Goal: Information Seeking & Learning: Understand process/instructions

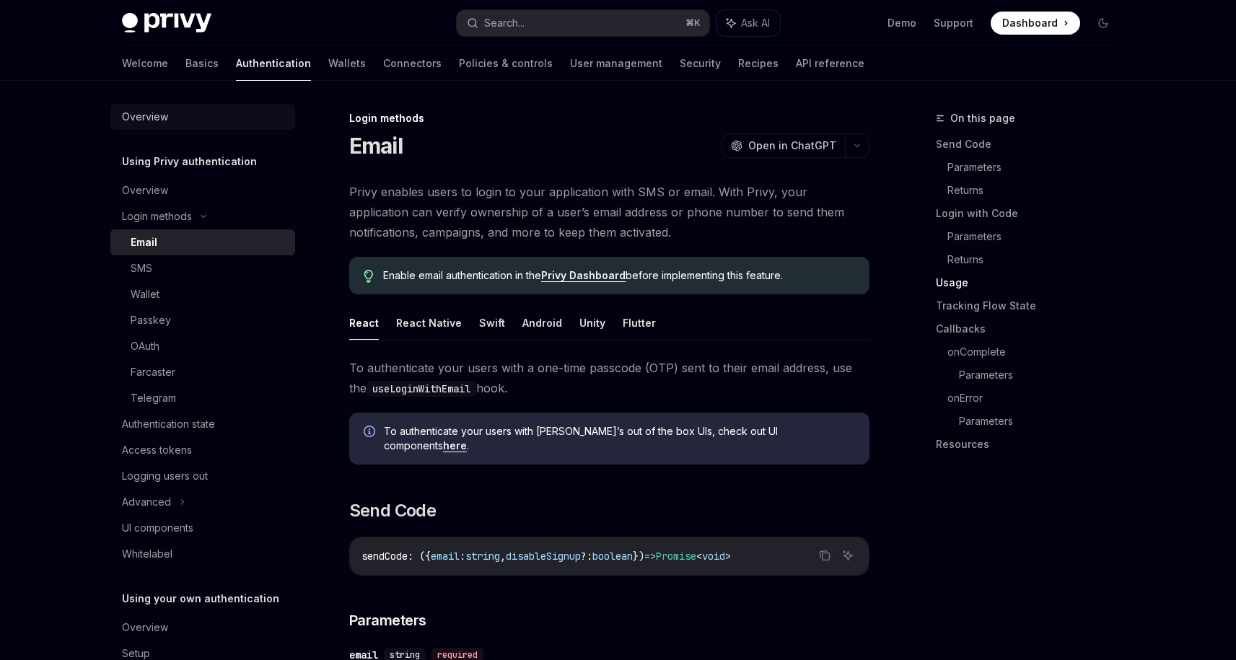
scroll to position [1305, 0]
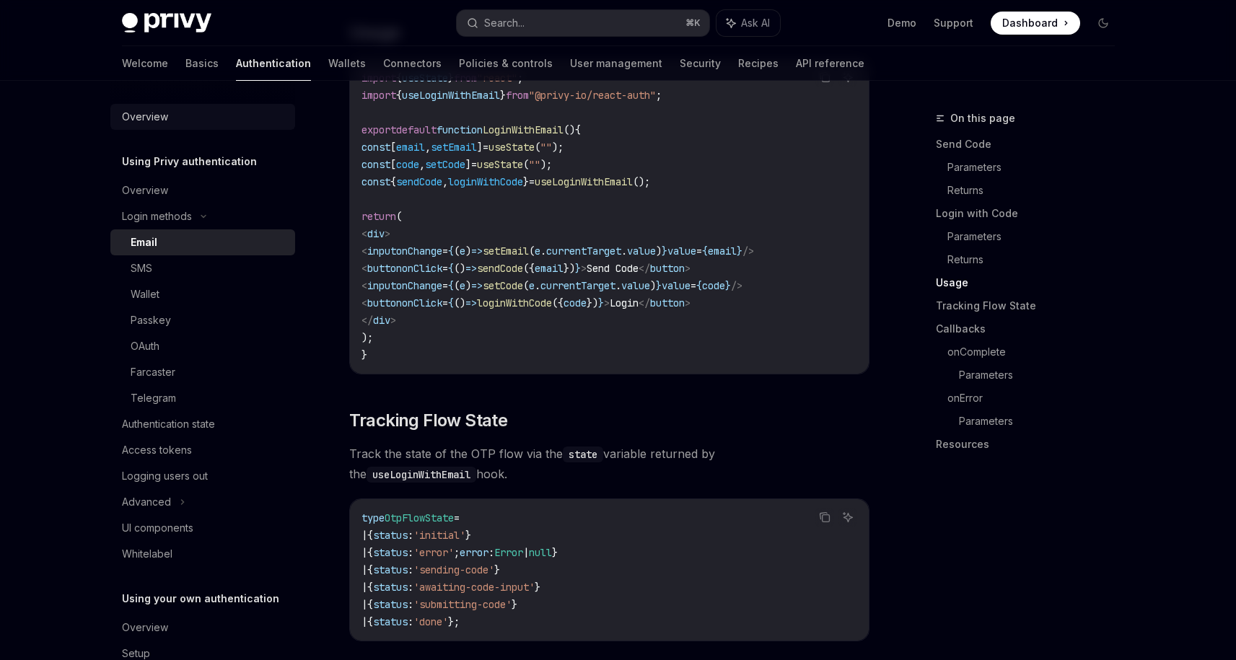
click at [139, 116] on div "Overview" at bounding box center [145, 116] width 46 height 17
type textarea "*"
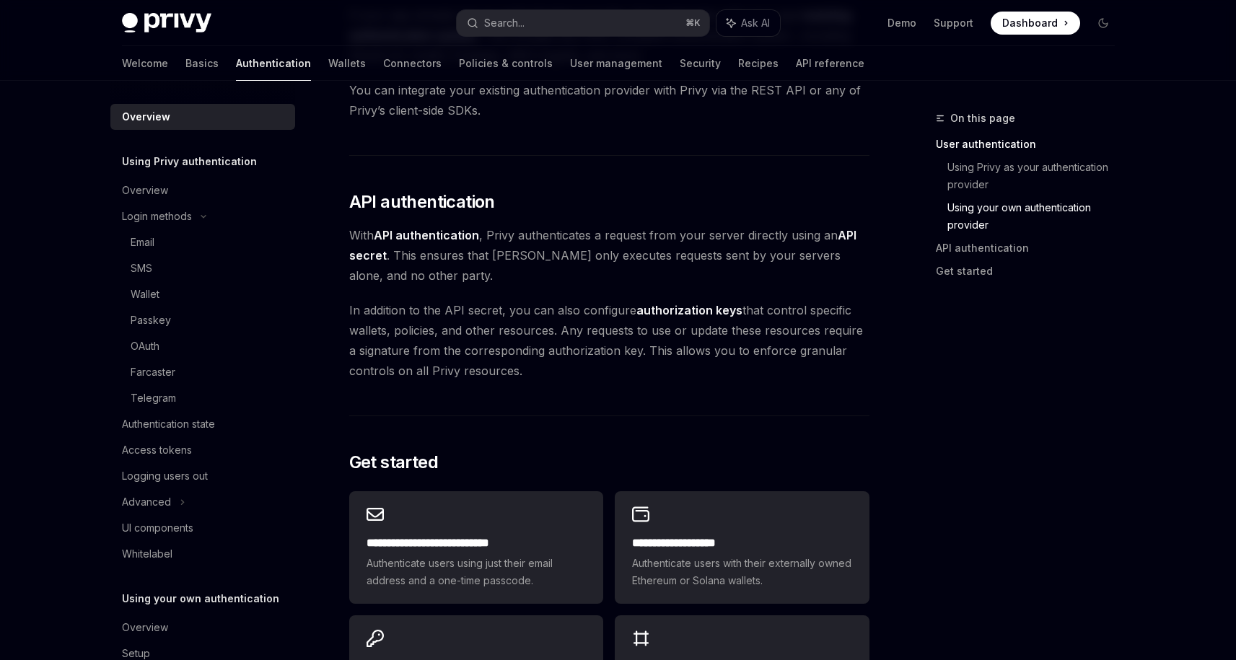
scroll to position [1004, 0]
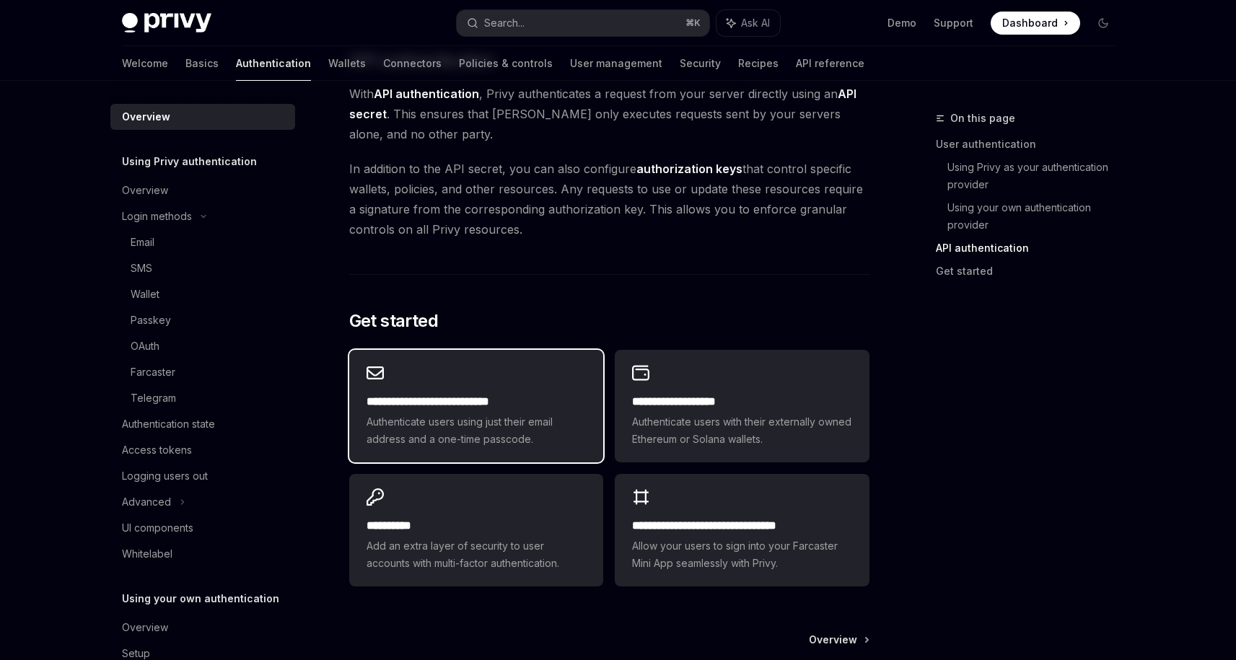
click at [548, 395] on h2 "**********" at bounding box center [476, 401] width 219 height 17
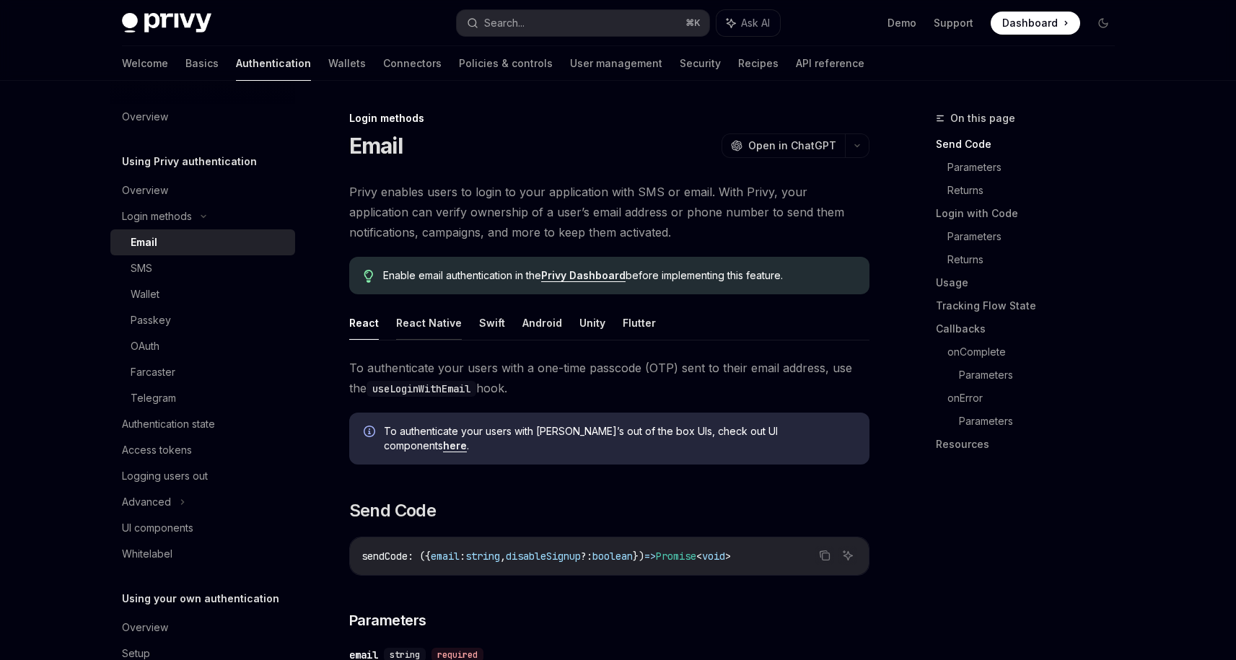
click at [400, 321] on button "React Native" at bounding box center [429, 323] width 66 height 34
click at [193, 354] on div "OAuth" at bounding box center [209, 346] width 156 height 17
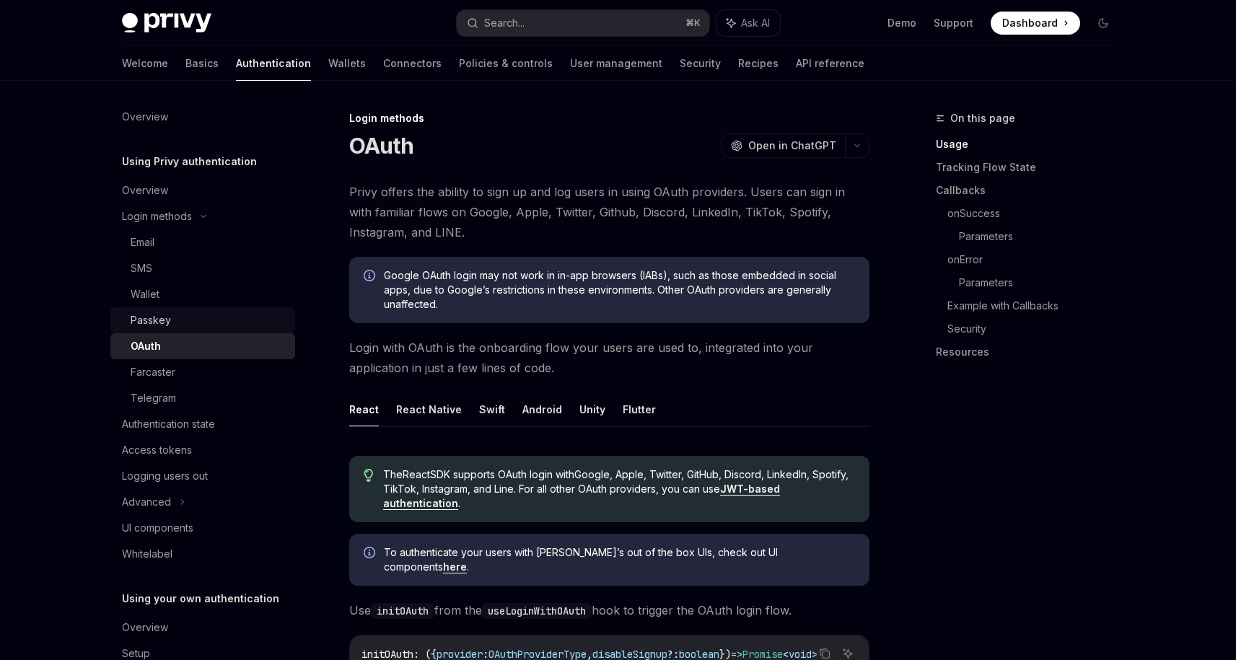
click at [190, 321] on div "Passkey" at bounding box center [209, 320] width 156 height 17
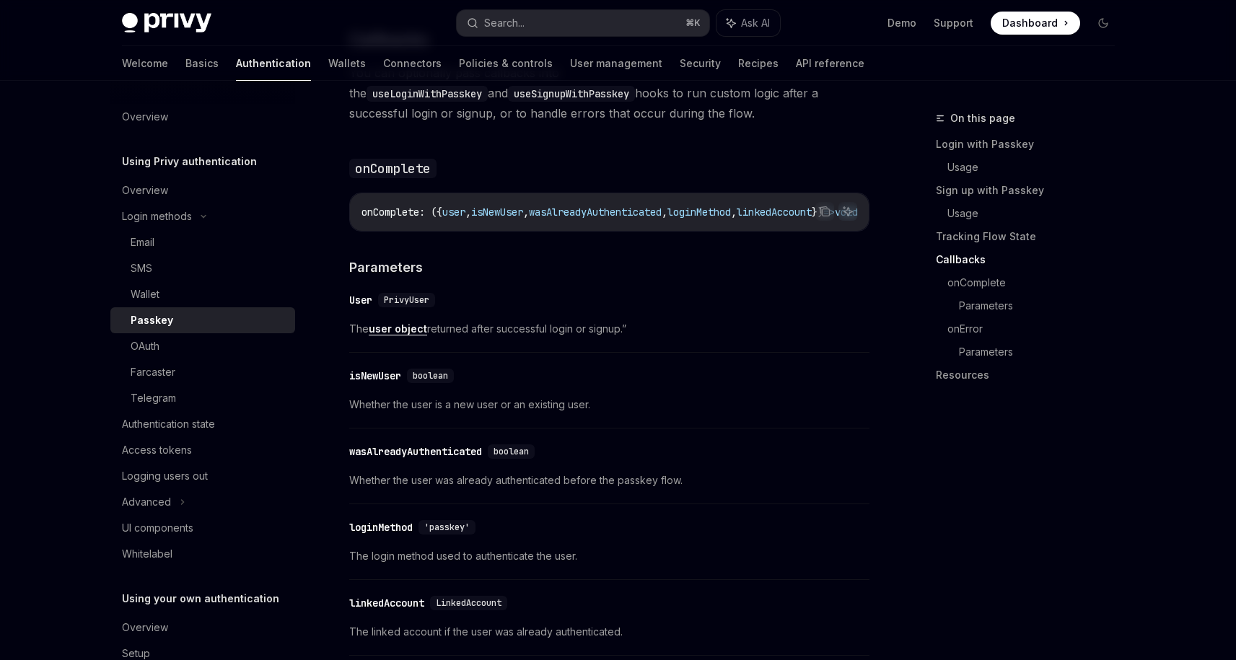
scroll to position [1778, 0]
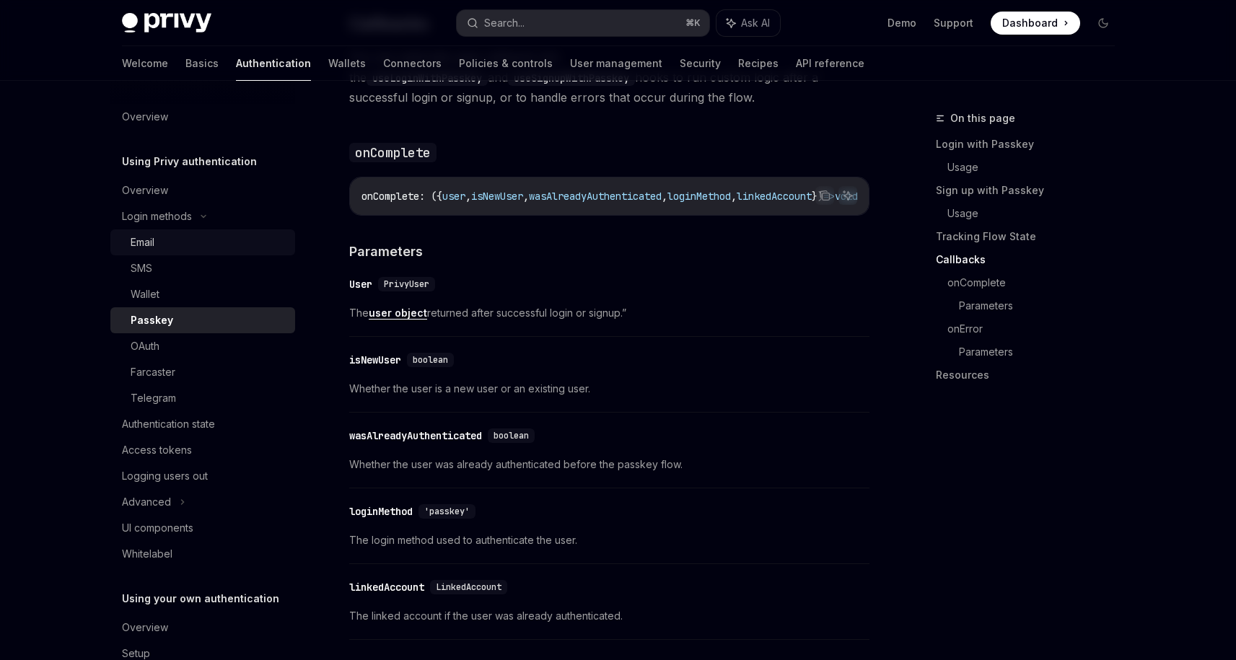
click at [210, 242] on div "Email" at bounding box center [209, 242] width 156 height 17
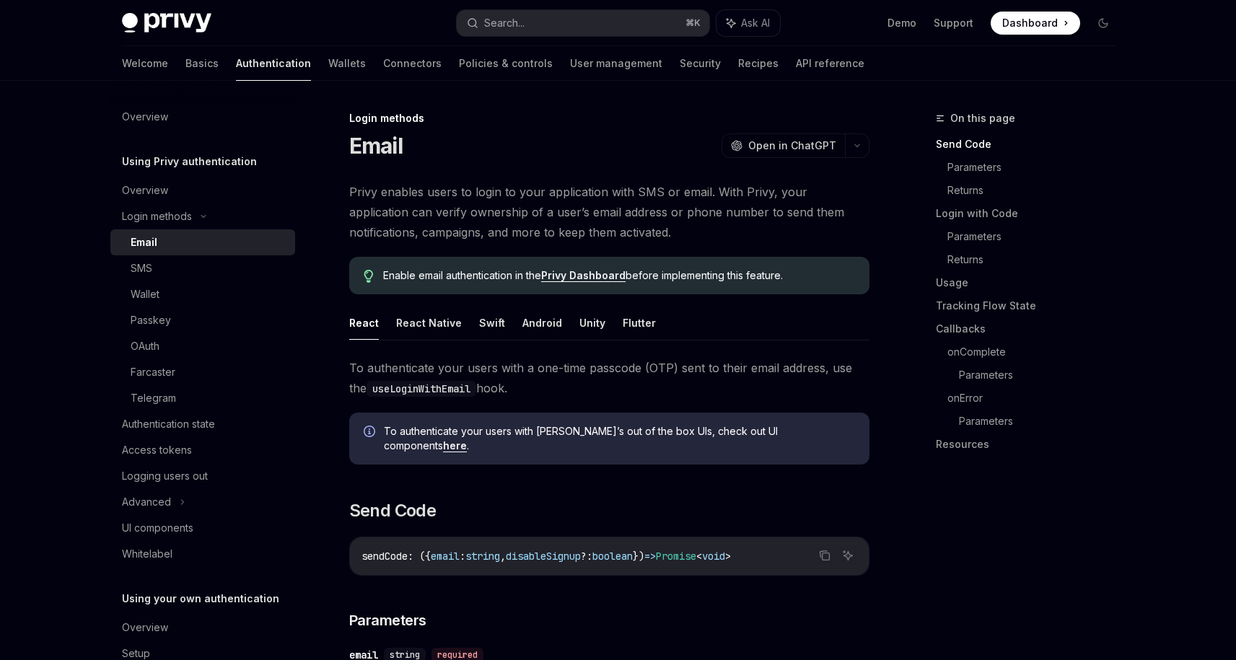
click at [467, 439] on link "here" at bounding box center [455, 445] width 24 height 13
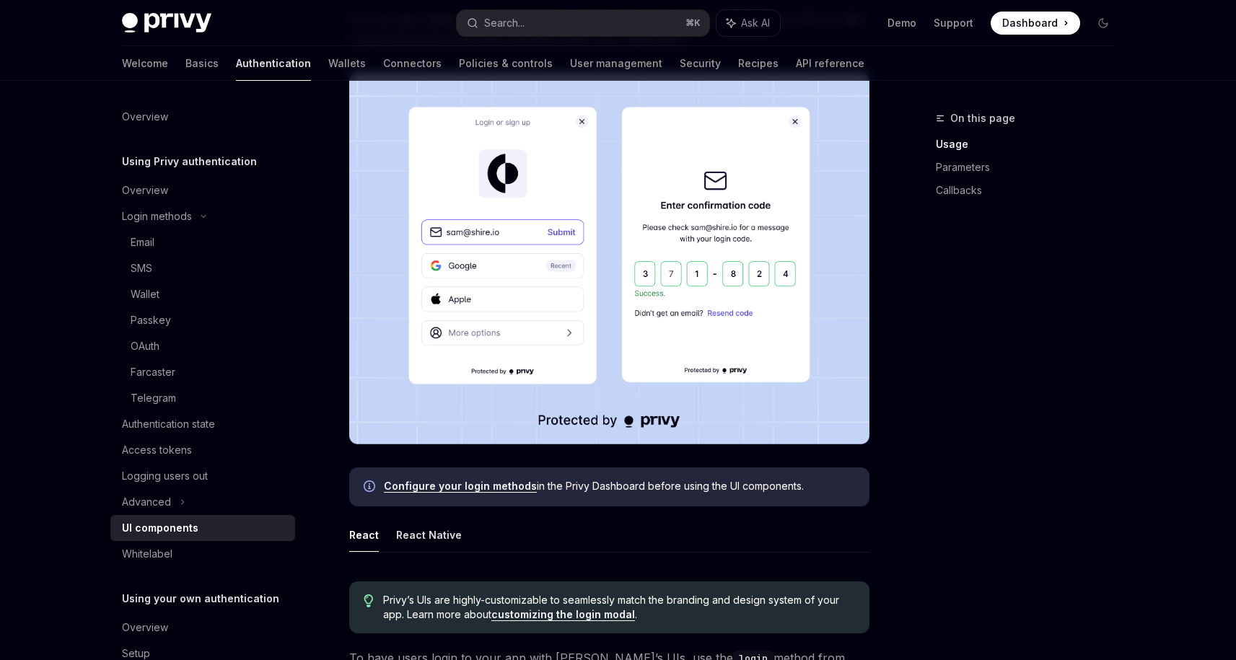
scroll to position [312, 0]
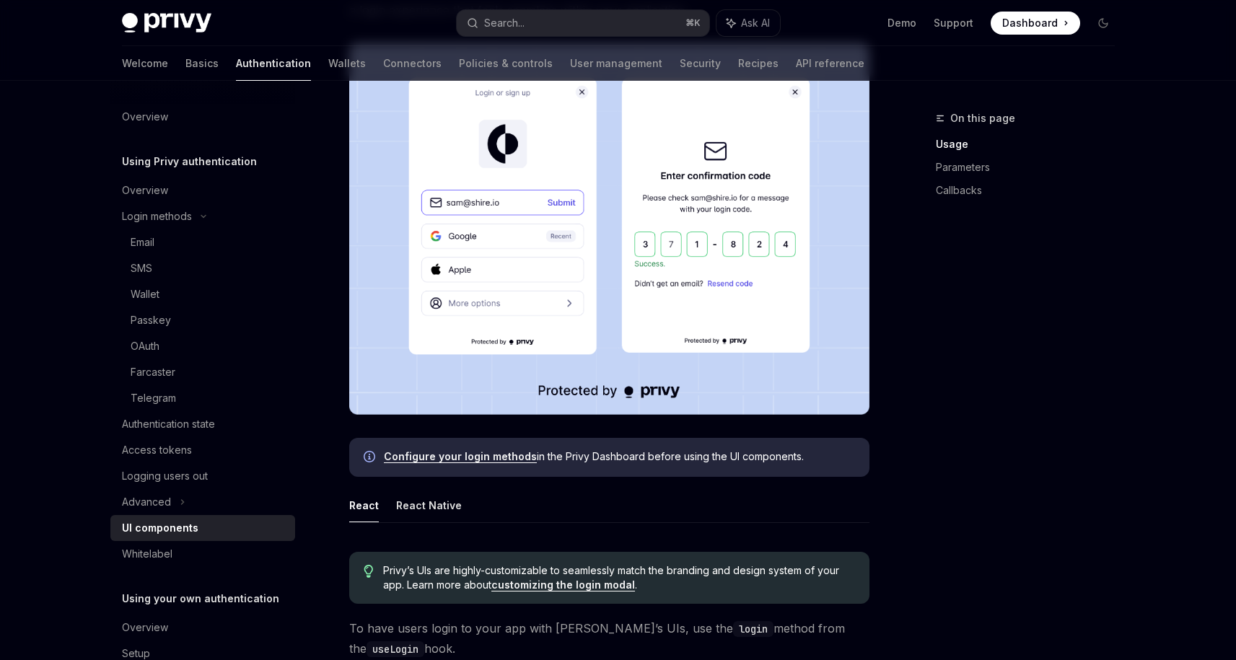
click at [501, 459] on link "Configure your login methods" at bounding box center [460, 456] width 153 height 13
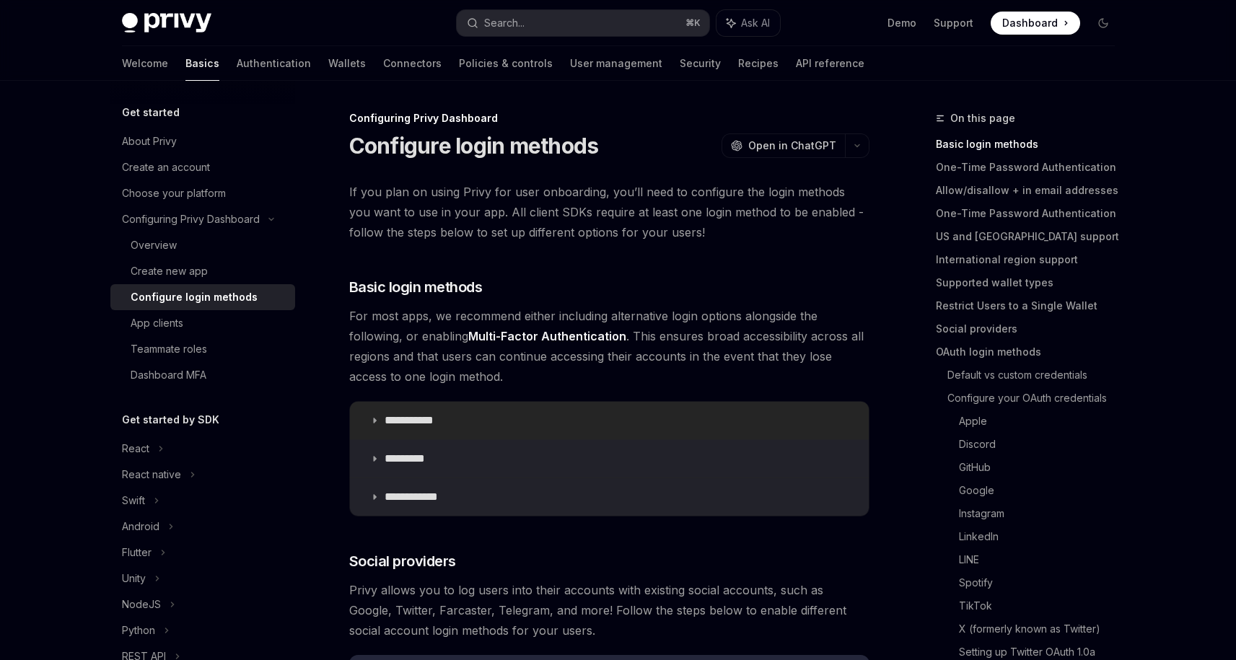
click at [382, 424] on summary "**********" at bounding box center [609, 421] width 519 height 38
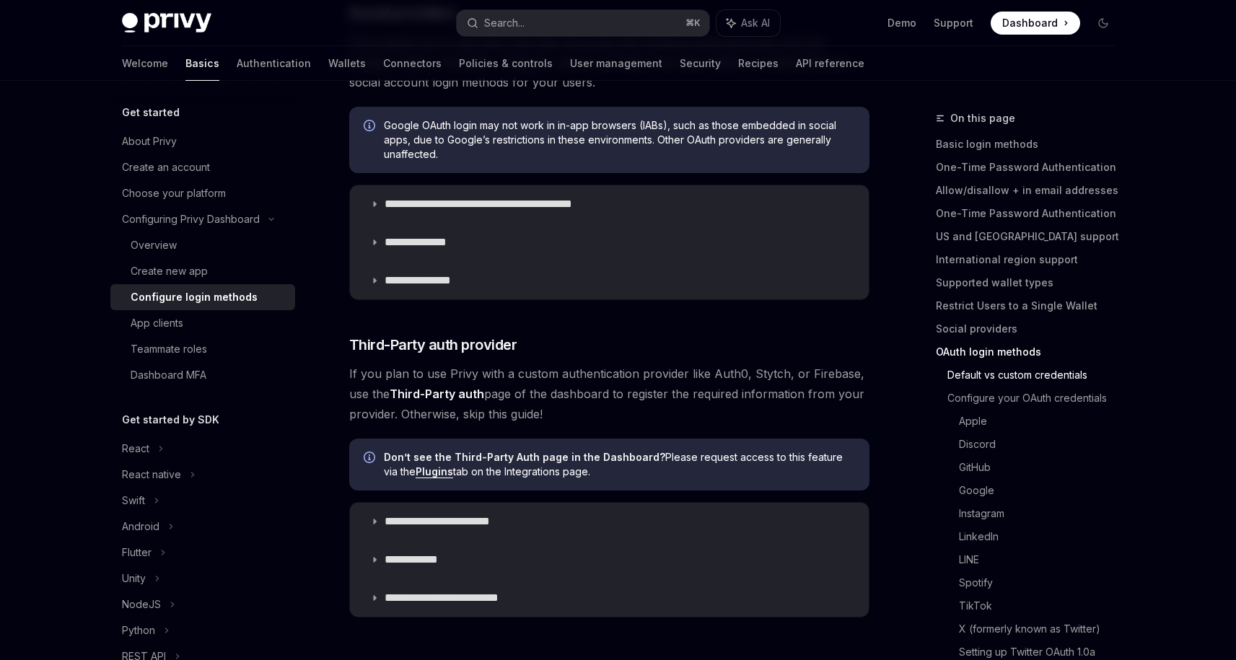
scroll to position [1130, 0]
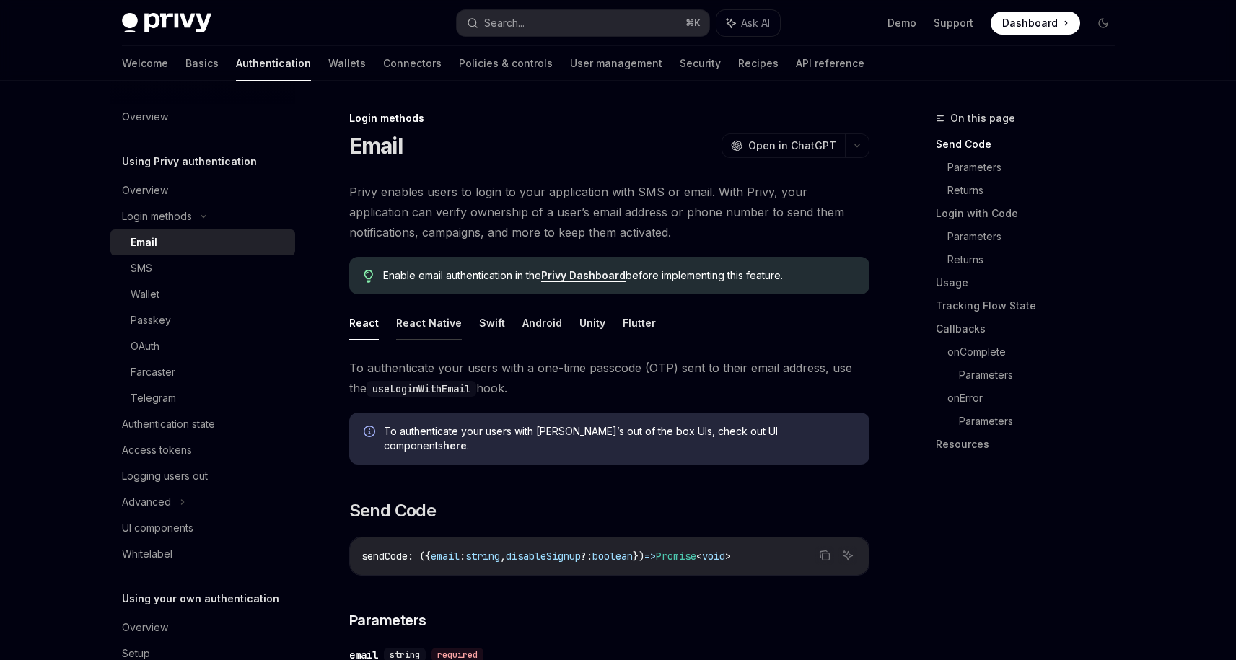
click at [429, 325] on button "React Native" at bounding box center [429, 323] width 66 height 34
type textarea "*"
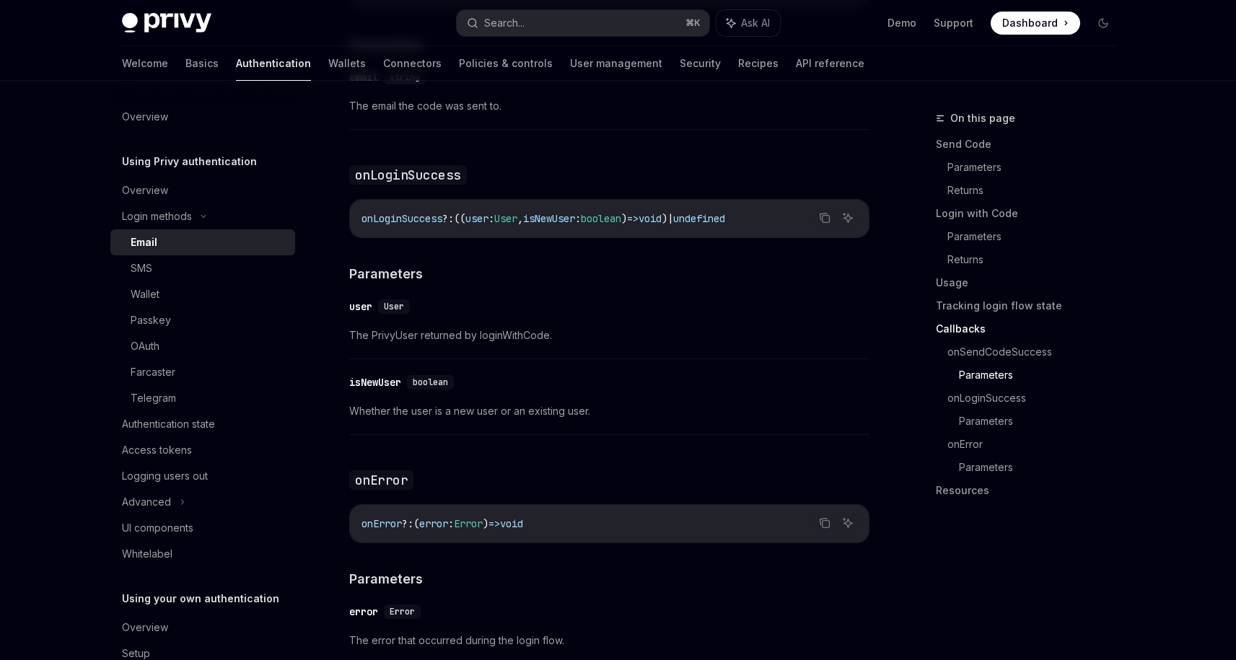
scroll to position [2547, 0]
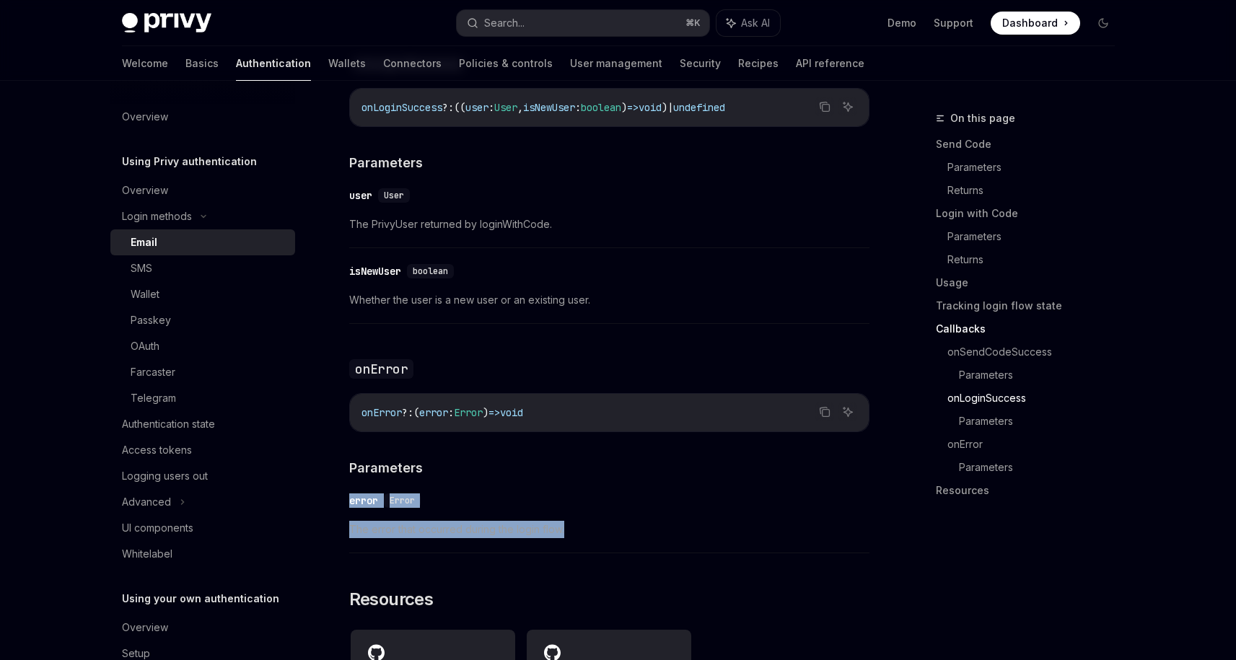
drag, startPoint x: 343, startPoint y: 153, endPoint x: 692, endPoint y: 512, distance: 500.6
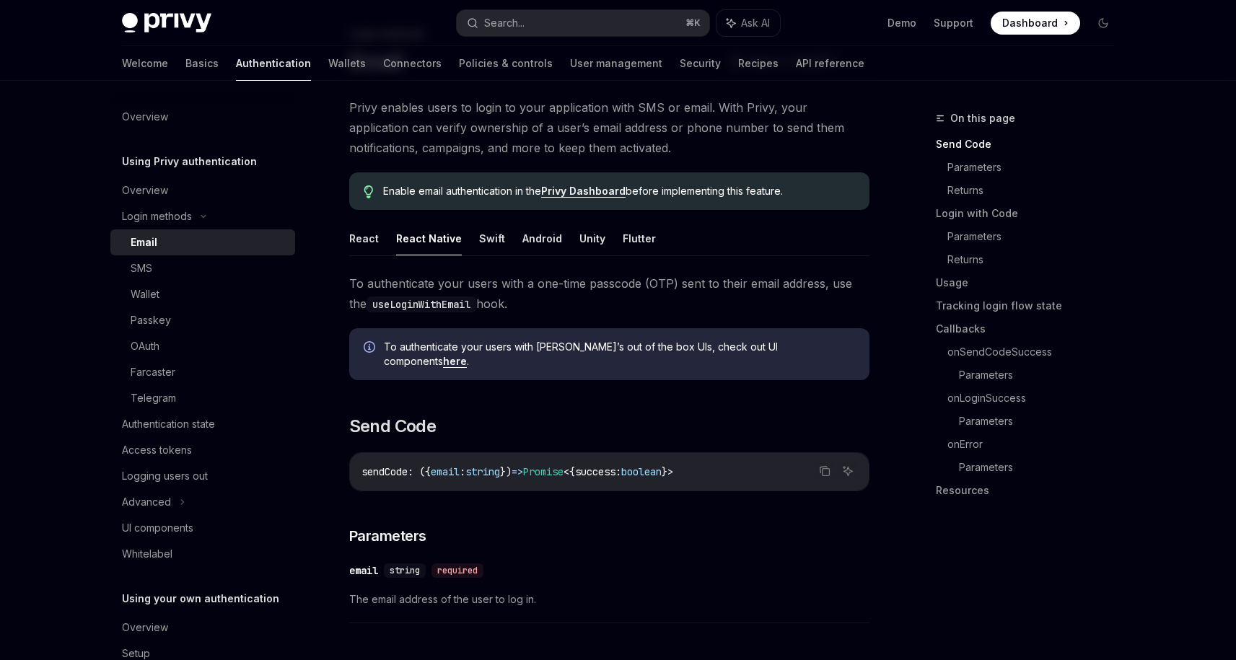
scroll to position [7, 0]
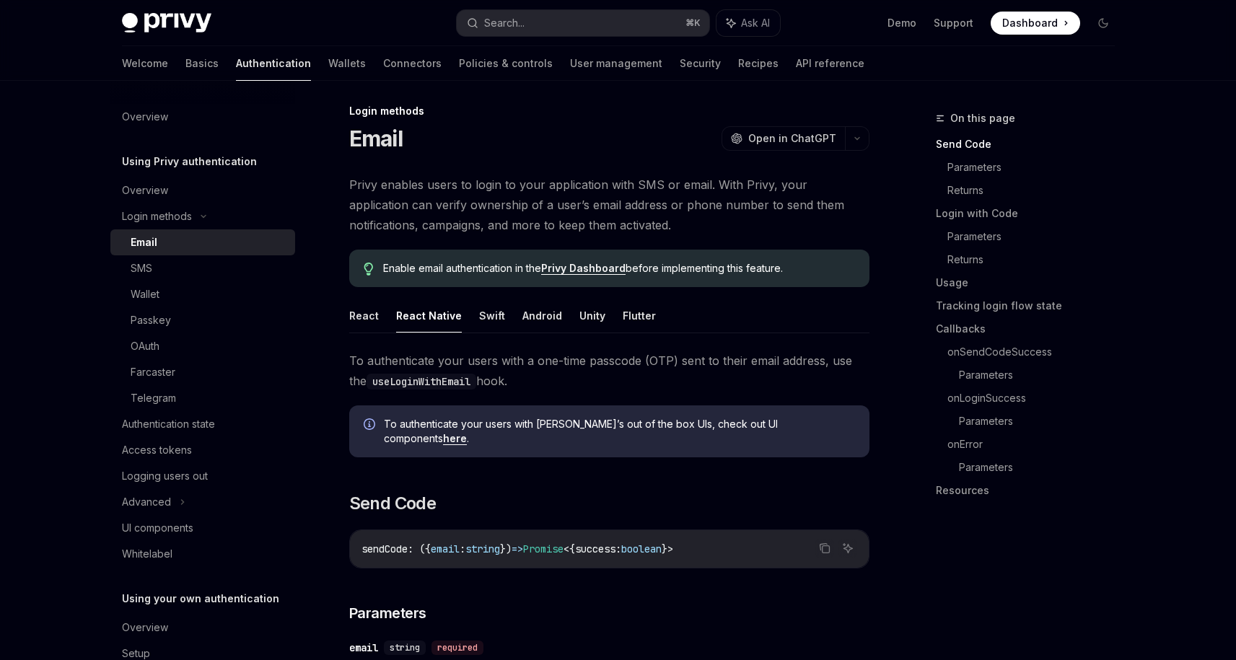
click at [467, 432] on link "here" at bounding box center [455, 438] width 24 height 13
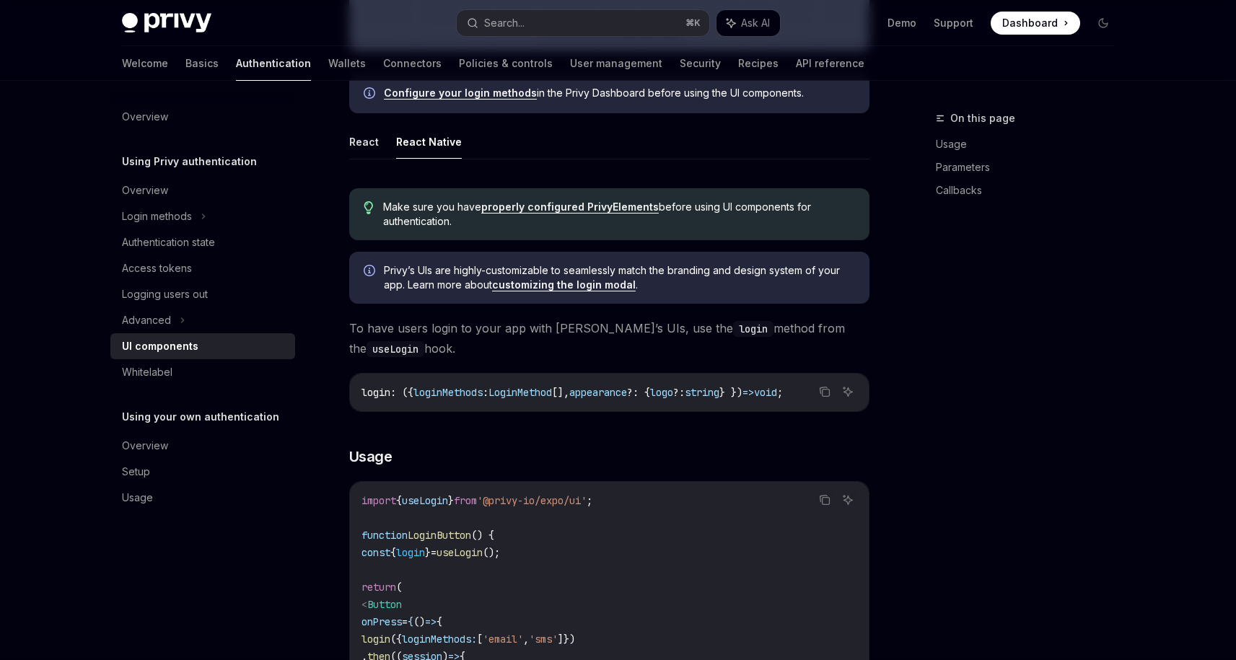
scroll to position [716, 0]
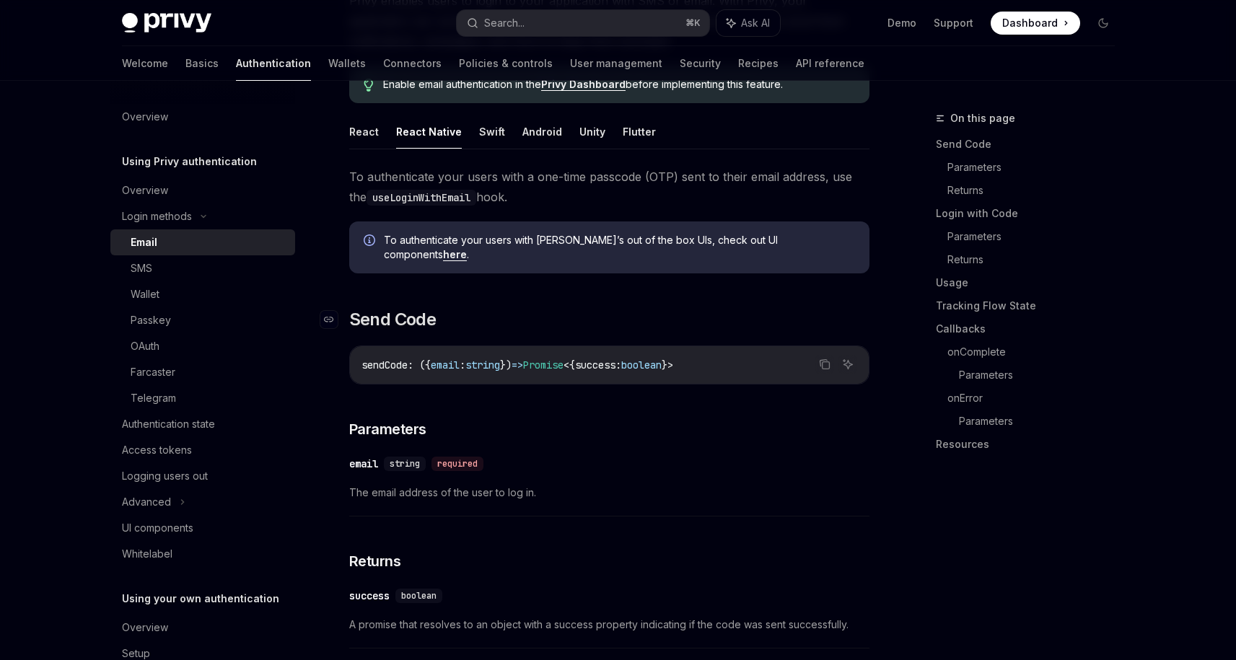
scroll to position [188, 0]
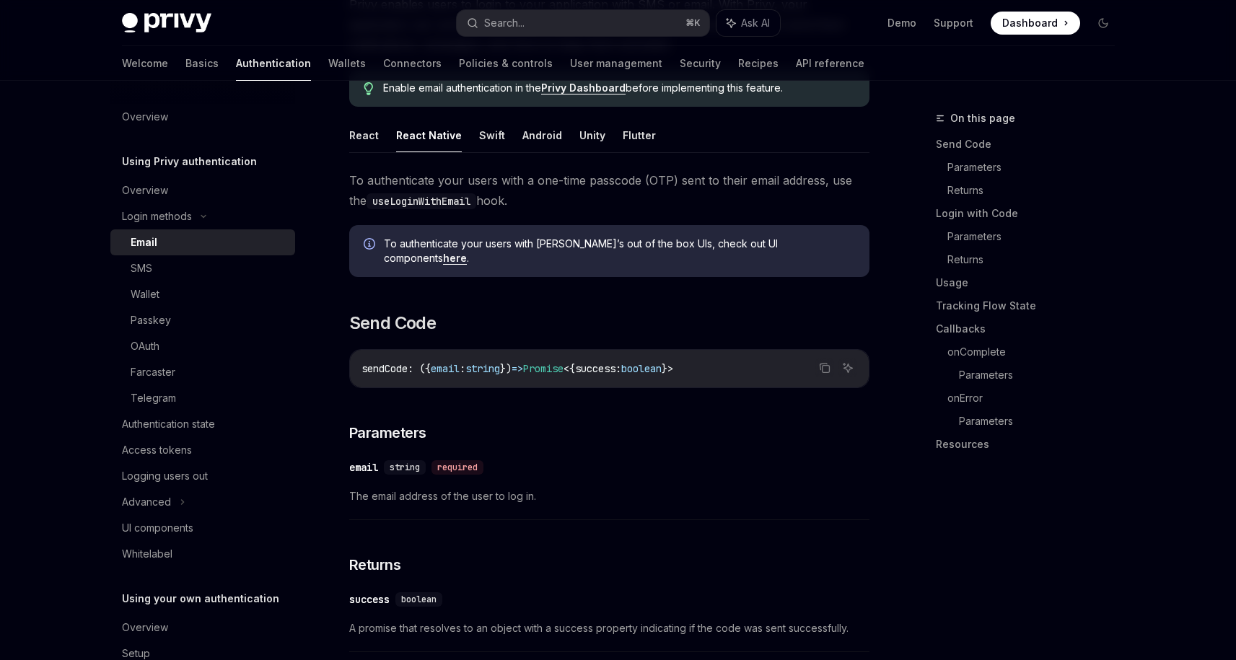
click at [467, 252] on link "here" at bounding box center [455, 258] width 24 height 13
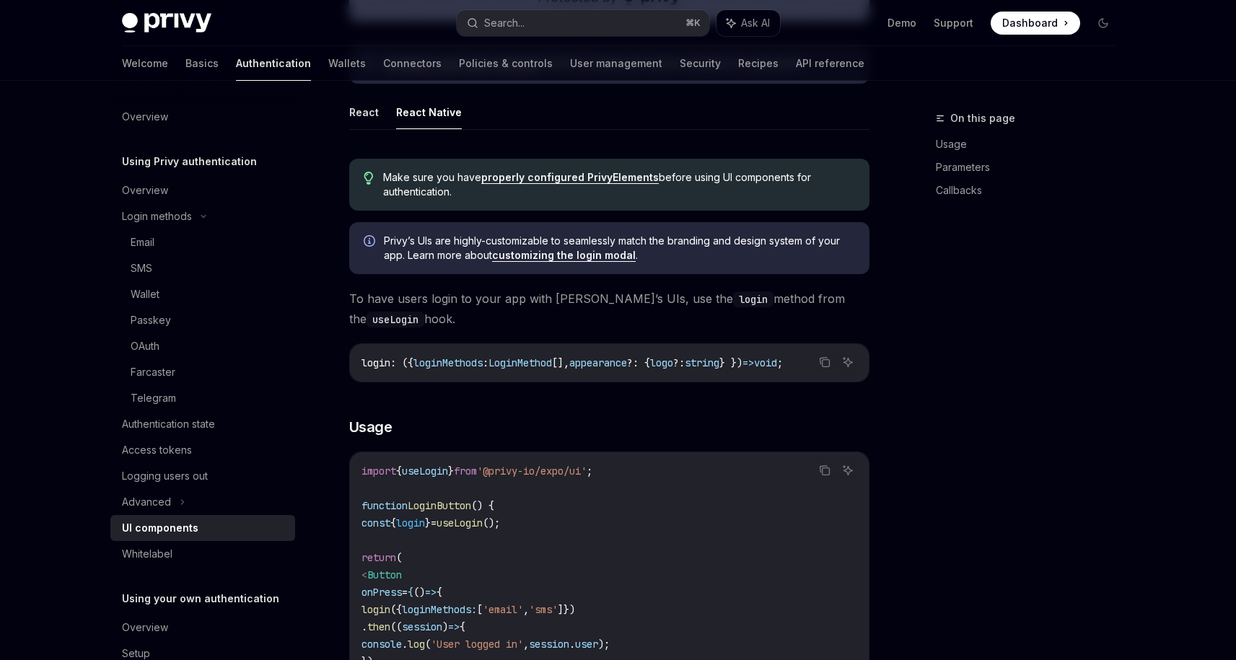
scroll to position [705, 0]
click at [589, 181] on link "properly configured PrivyElements" at bounding box center [569, 177] width 177 height 13
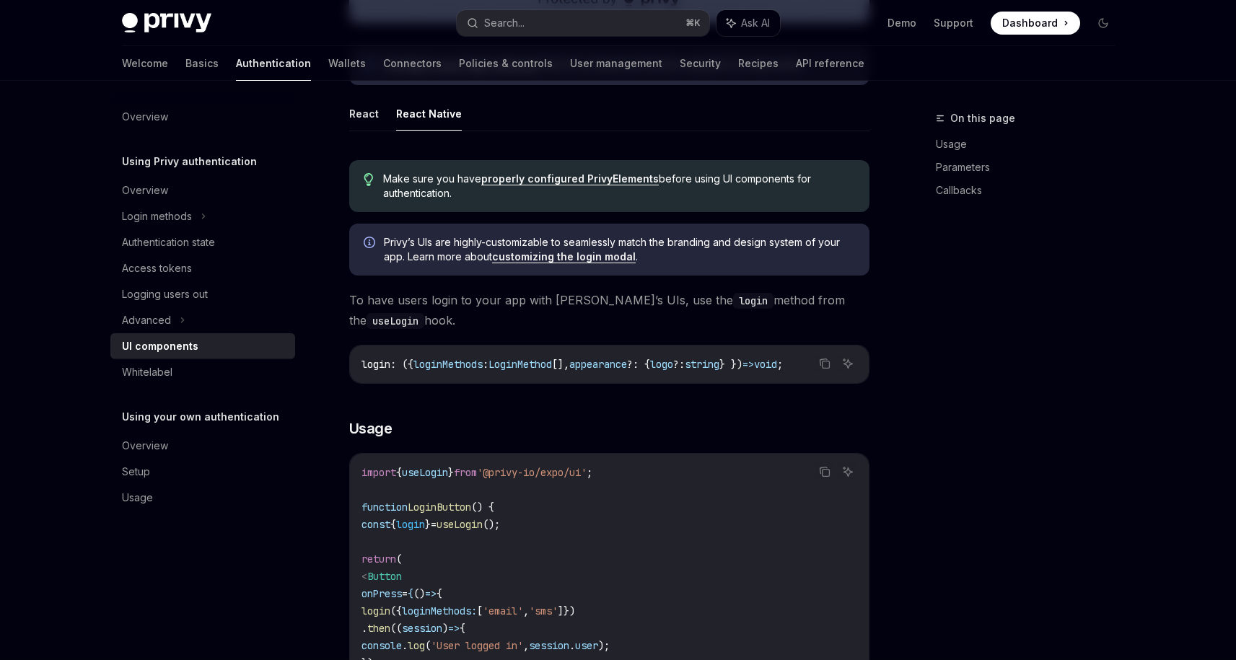
scroll to position [705, 0]
click at [549, 253] on link "customizing the login modal" at bounding box center [564, 255] width 144 height 13
type textarea "*"
